Goal: Task Accomplishment & Management: Use online tool/utility

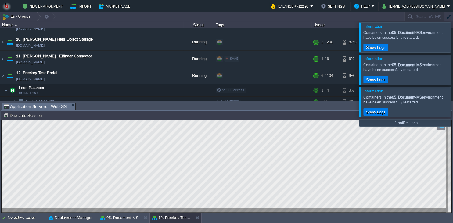
scroll to position [3, 0]
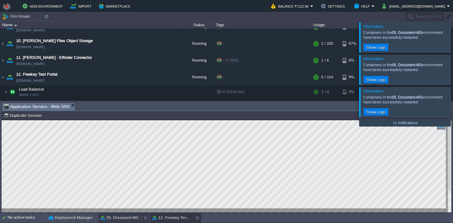
click at [131, 218] on button "05. Document-MS" at bounding box center [119, 218] width 38 height 6
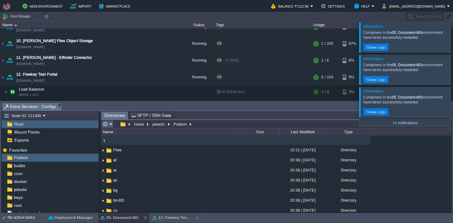
click at [112, 125] on em at bounding box center [107, 123] width 10 height 5
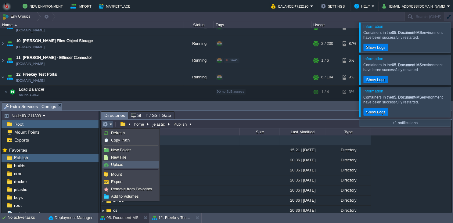
click at [117, 167] on span "Upload" at bounding box center [117, 164] width 12 height 5
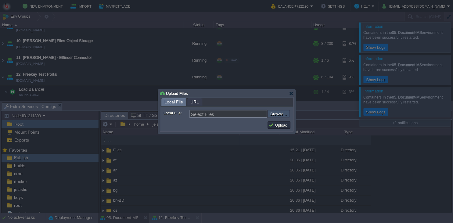
click at [285, 112] on input "file" at bounding box center [251, 113] width 77 height 7
type input "C:\fakepath\PdfGenerateMicroservice.dll"
type input "PdfGenerateMicroservice.dll"
click at [274, 124] on button "Upload" at bounding box center [279, 124] width 20 height 5
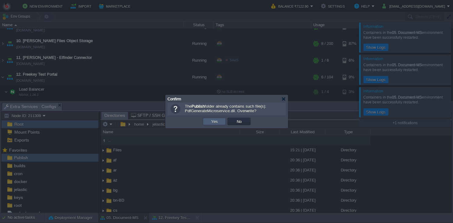
click at [217, 123] on button "Yes" at bounding box center [214, 121] width 10 height 5
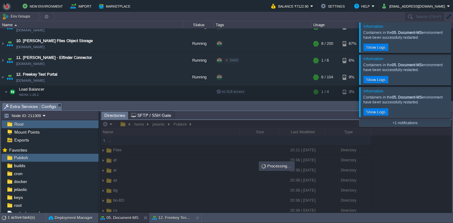
click at [223, 138] on body "New Environment Import Marketplace Bonus ₹0.00 Upgrade Account Balance ₹7122.90…" at bounding box center [226, 111] width 453 height 223
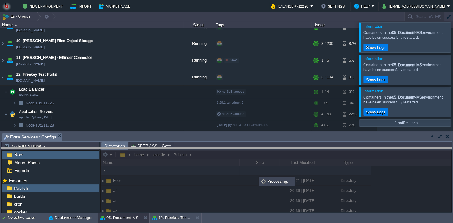
click at [277, 150] on body "New Environment Import Marketplace Bonus ₹0.00 Upgrade Account Balance ₹7122.90…" at bounding box center [226, 111] width 453 height 223
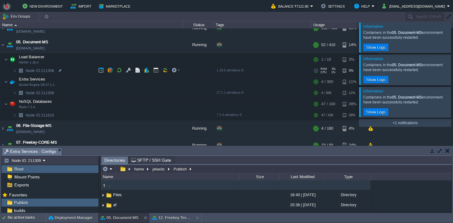
scroll to position [61, 0]
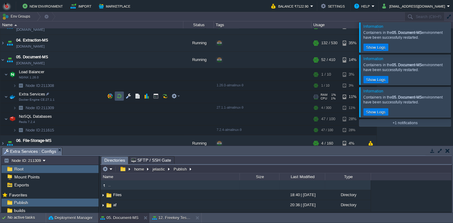
click at [117, 98] on button "button" at bounding box center [118, 95] width 5 height 5
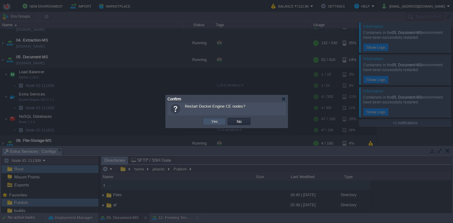
click at [217, 122] on button "Yes" at bounding box center [214, 121] width 10 height 5
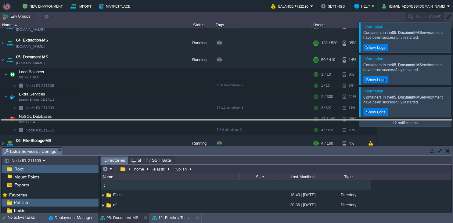
drag, startPoint x: 178, startPoint y: 152, endPoint x: 168, endPoint y: 124, distance: 29.6
click at [179, 119] on body "New Environment Import Marketplace Bonus ₹0.00 Upgrade Account Balance ₹7122.90…" at bounding box center [226, 111] width 453 height 223
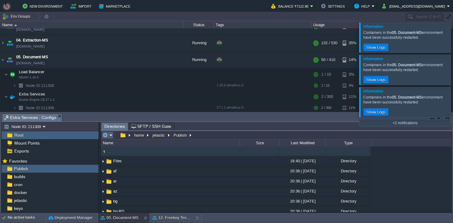
click at [112, 138] on em at bounding box center [107, 134] width 10 height 5
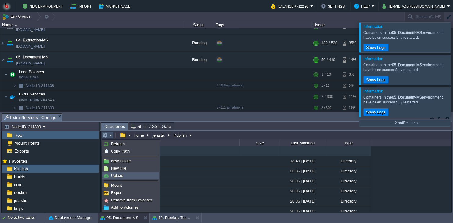
click at [117, 176] on span "Upload" at bounding box center [117, 175] width 12 height 5
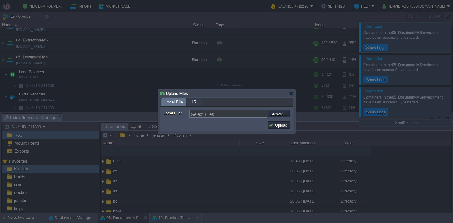
click at [278, 109] on form "Local File: Select Files Browse... Comment:" at bounding box center [226, 113] width 132 height 12
click at [278, 112] on input "file" at bounding box center [251, 113] width 77 height 7
type input "C:\fakepath\PdfGenerateMicroservice.dll"
type input "PdfGenerateMicroservice.dll"
click at [276, 126] on button "Upload" at bounding box center [279, 124] width 20 height 5
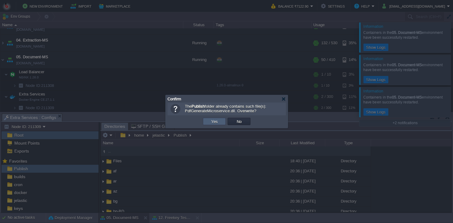
click at [212, 118] on td "Yes" at bounding box center [214, 121] width 23 height 7
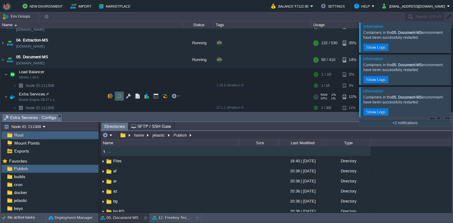
click at [122, 98] on td at bounding box center [119, 95] width 9 height 9
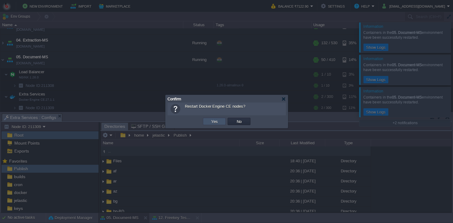
click at [212, 123] on button "Yes" at bounding box center [214, 121] width 10 height 5
